Goal: Check status: Check status

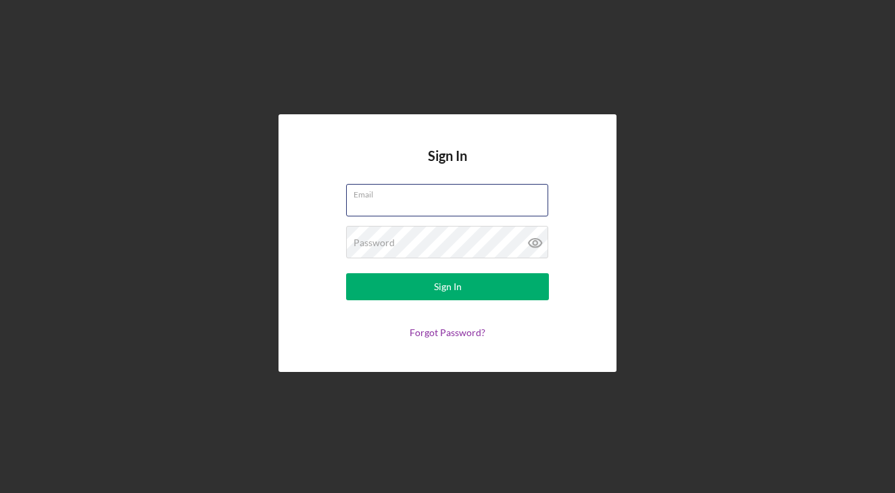
type input "[EMAIL_ADDRESS][DOMAIN_NAME]"
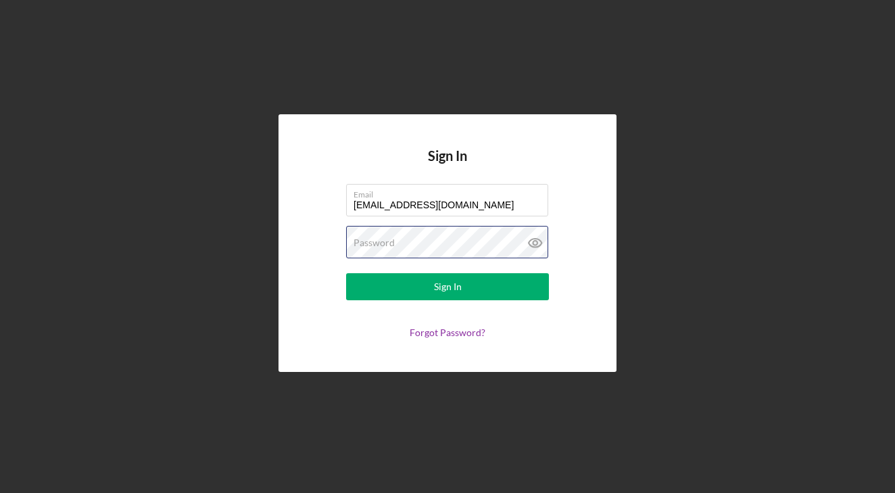
click at [448, 287] on button "Sign In" at bounding box center [447, 286] width 203 height 27
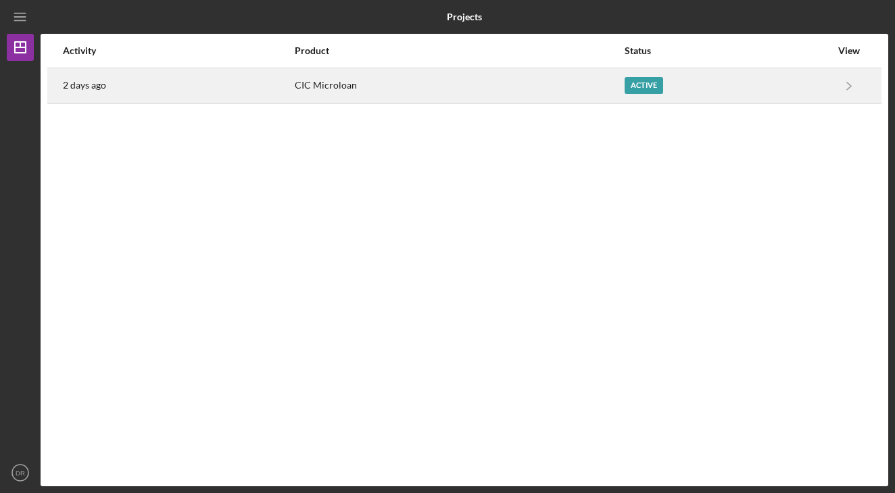
click at [381, 103] on td "CIC Microloan" at bounding box center [459, 86] width 330 height 36
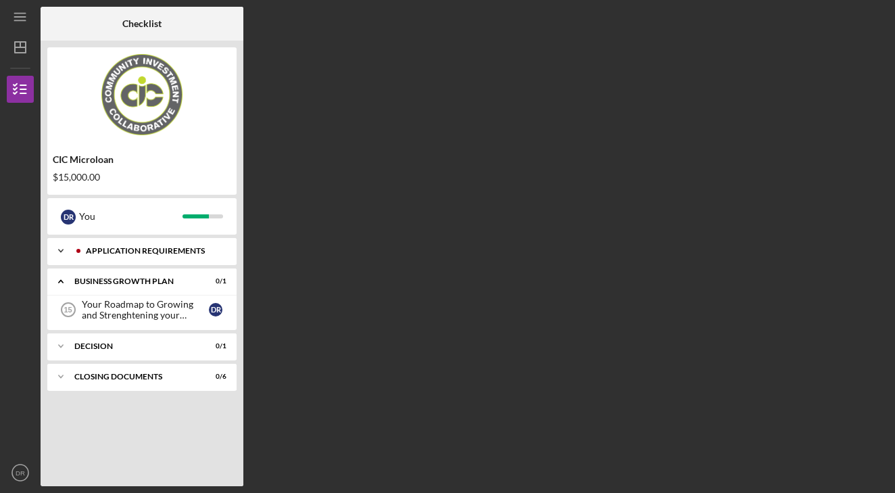
click at [139, 247] on div "APPLICATION REQUIREMENTS" at bounding box center [153, 251] width 134 height 8
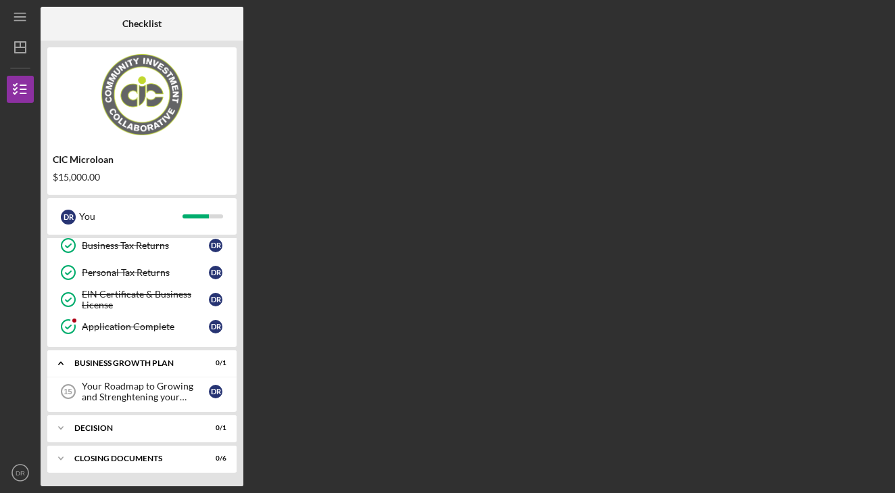
scroll to position [331, 0]
click at [144, 425] on div "Decision" at bounding box center [146, 428] width 145 height 8
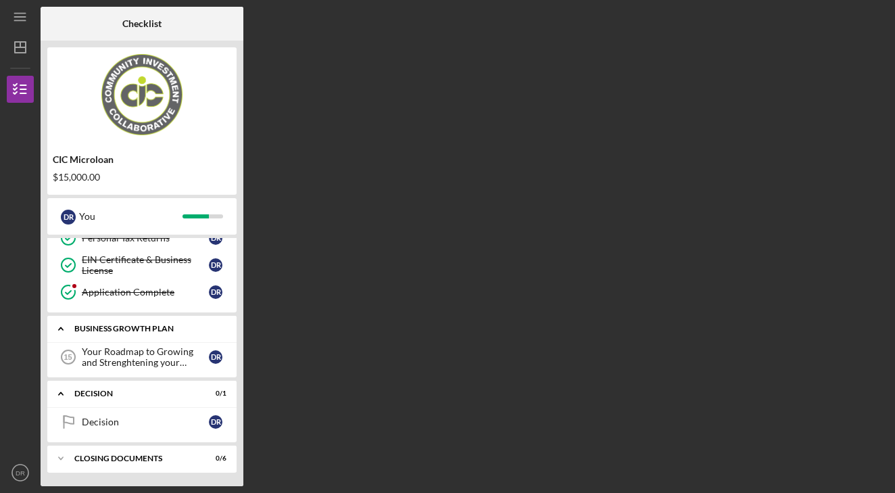
scroll to position [366, 0]
click at [124, 333] on div "Icon/Expander Business Growth Plan 0 / 1" at bounding box center [141, 329] width 189 height 28
